Goal: Transaction & Acquisition: Register for event/course

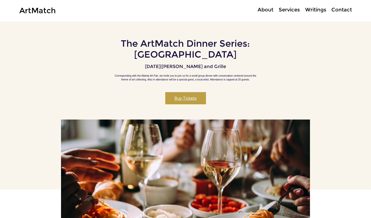
click at [190, 101] on button "Buy Tickets" at bounding box center [185, 98] width 41 height 12
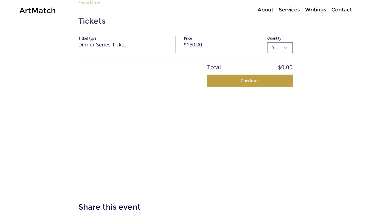
scroll to position [354, 0]
click at [280, 51] on span "0" at bounding box center [277, 48] width 10 height 6
click at [279, 85] on span "2" at bounding box center [280, 82] width 19 height 6
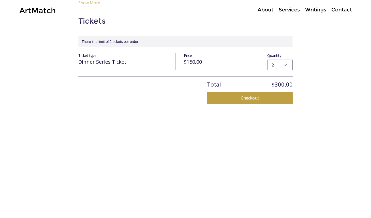
click at [256, 104] on button "Checkout" at bounding box center [250, 98] width 86 height 12
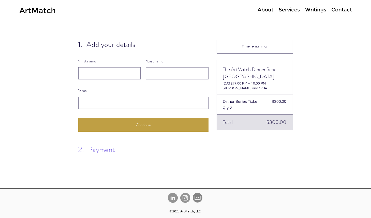
scroll to position [7, 0]
click at [120, 75] on input "* First name" at bounding box center [109, 74] width 63 height 12
type input "Anthony"
type input "Roberts"
type input "anthonyroberts09@gmail.com"
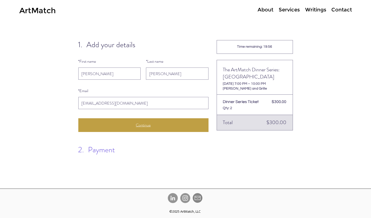
click at [137, 127] on button "Continue" at bounding box center [143, 125] width 130 height 14
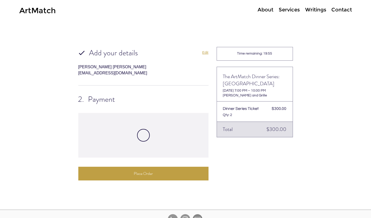
scroll to position [21, 0]
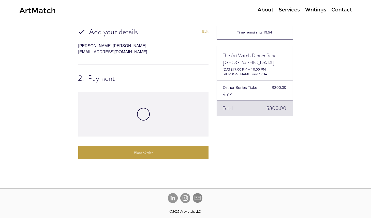
select select "USA"
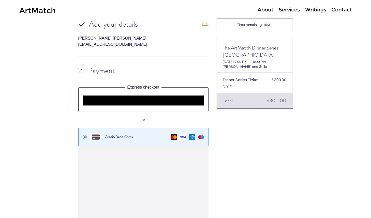
scroll to position [28, 0]
